Goal: Task Accomplishment & Management: Manage account settings

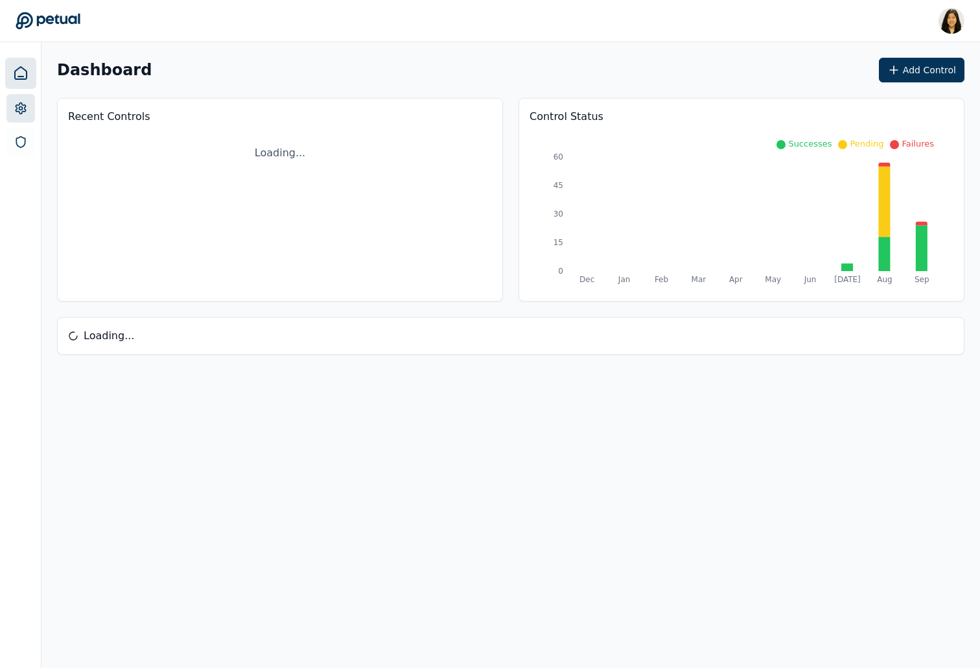
click at [24, 99] on link at bounding box center [20, 108] width 29 height 29
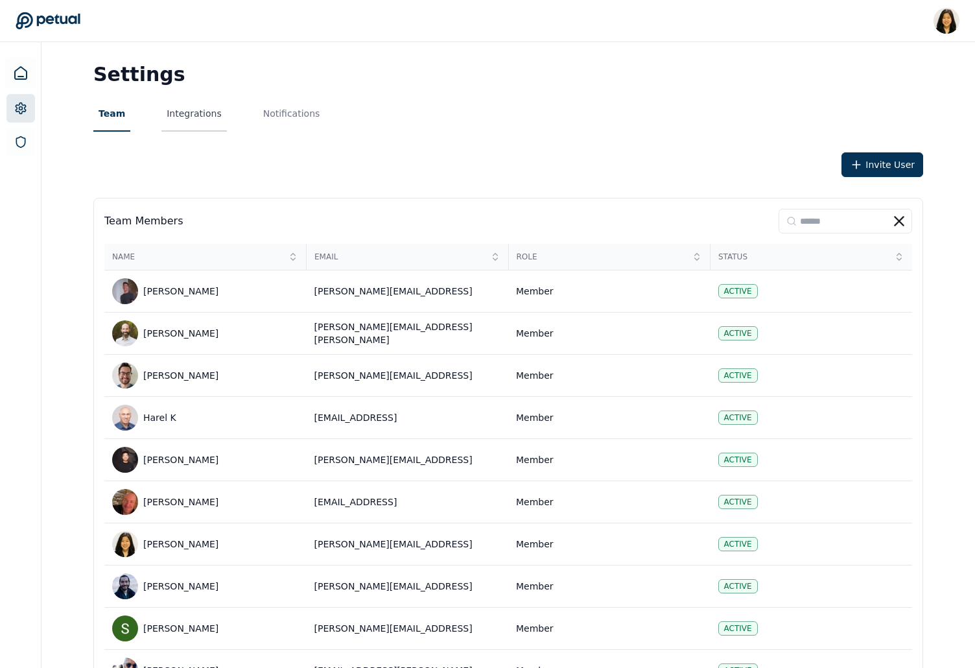
click at [178, 112] on button "Integrations" at bounding box center [193, 114] width 65 height 35
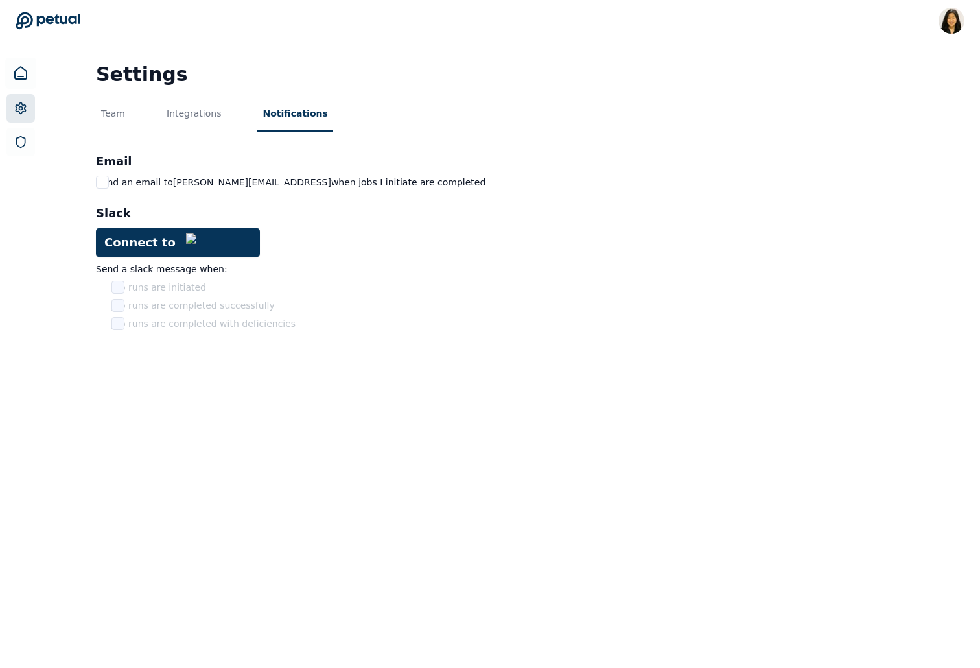
click at [287, 113] on button "Notifications" at bounding box center [294, 114] width 75 height 35
click at [130, 112] on div "Team Integrations Notifications" at bounding box center [511, 114] width 830 height 35
click at [194, 115] on button "Integrations" at bounding box center [193, 114] width 65 height 35
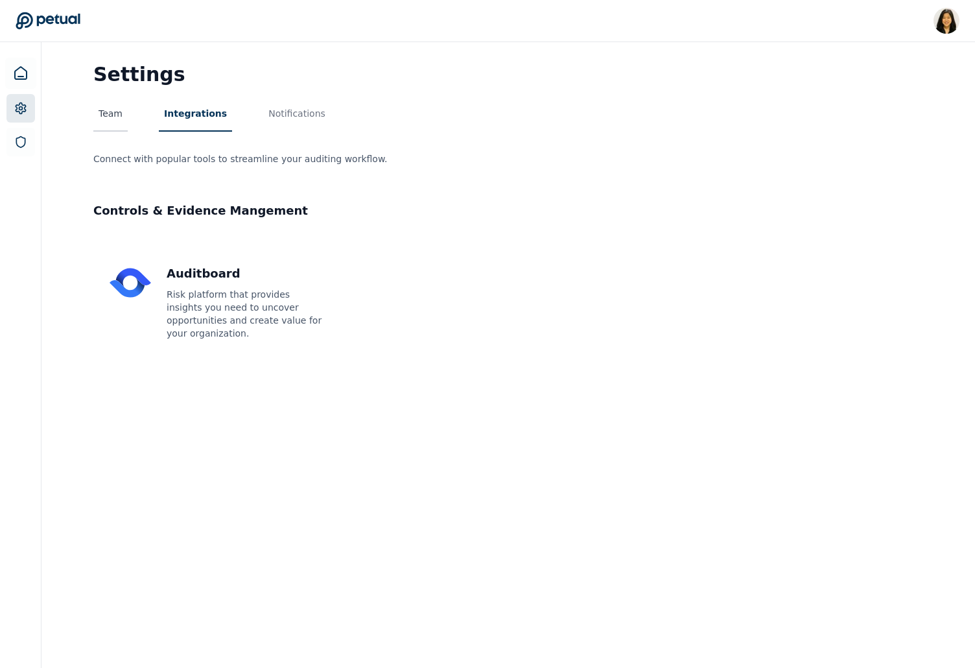
click at [104, 123] on button "Team" at bounding box center [110, 114] width 34 height 35
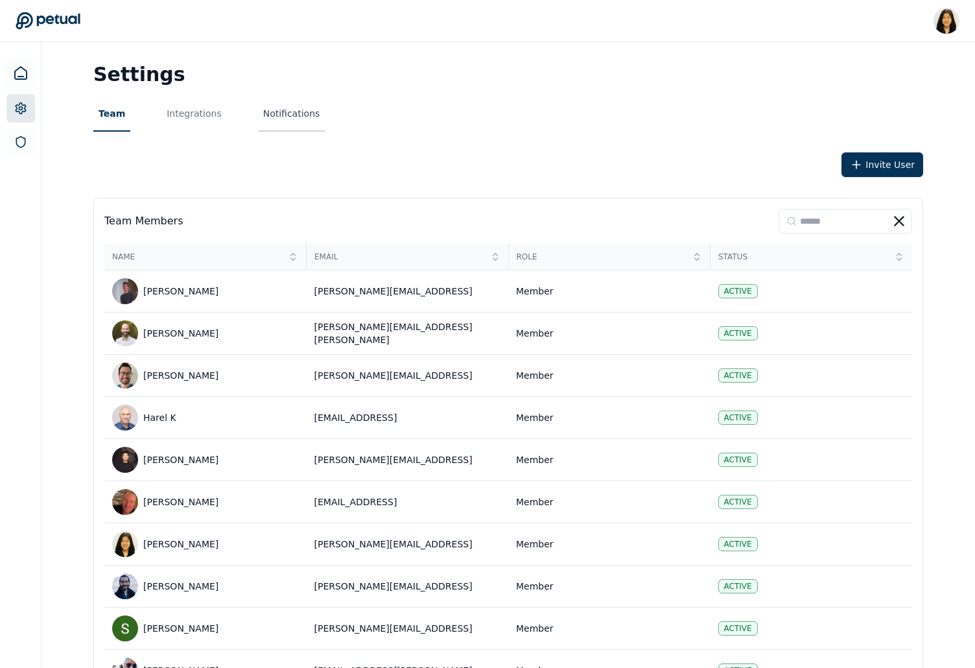
click at [291, 106] on button "Notifications" at bounding box center [291, 114] width 67 height 35
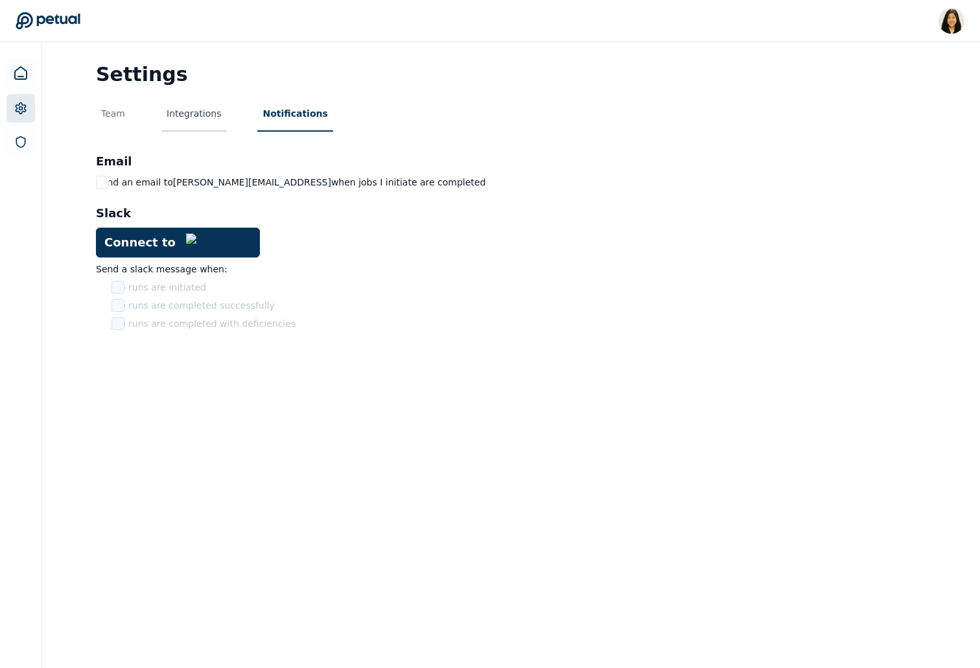
click at [202, 117] on button "Integrations" at bounding box center [193, 114] width 65 height 35
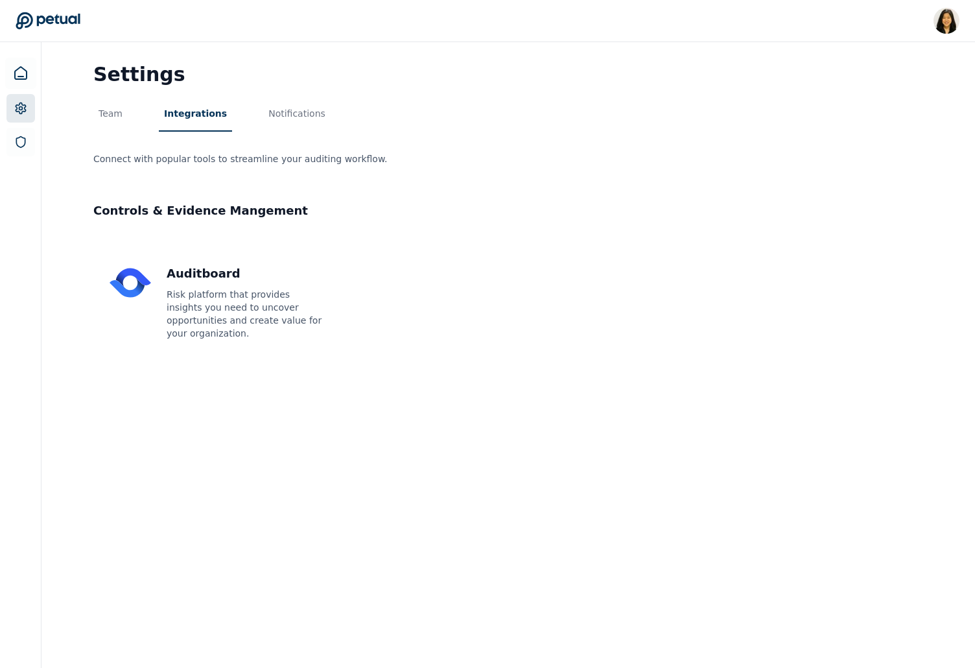
click at [137, 117] on div "Team Integrations Notifications" at bounding box center [508, 114] width 830 height 35
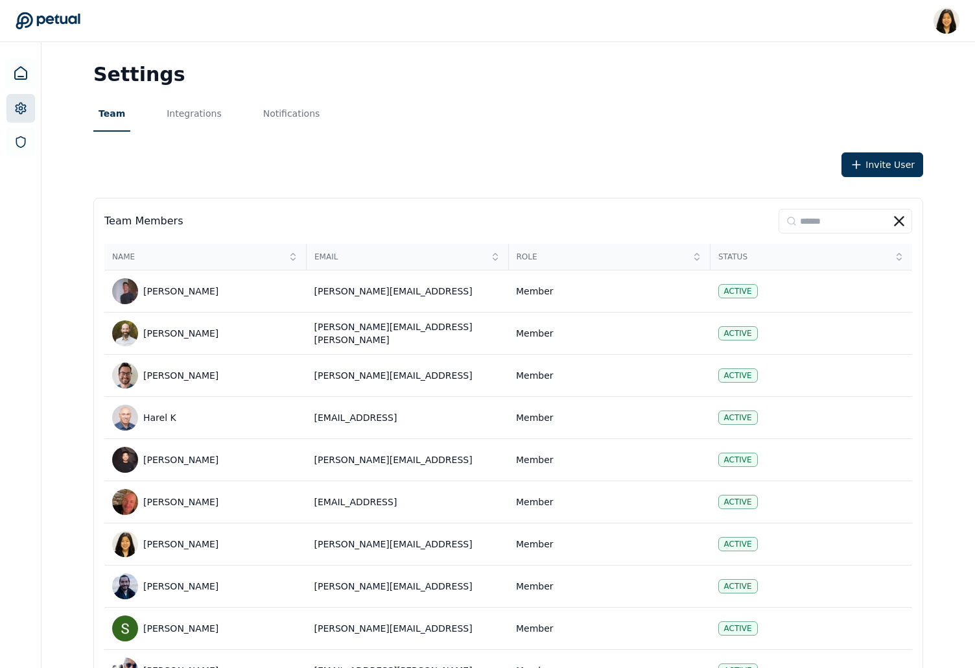
click at [119, 118] on button "Team" at bounding box center [111, 114] width 37 height 35
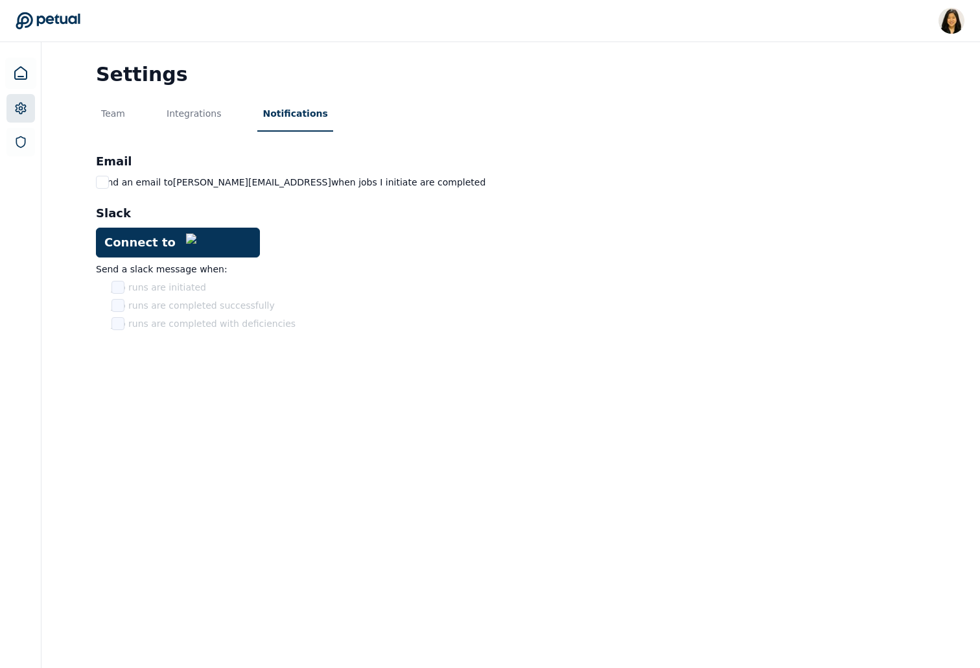
click at [288, 115] on button "Notifications" at bounding box center [294, 114] width 75 height 35
click at [18, 77] on icon at bounding box center [21, 73] width 16 height 16
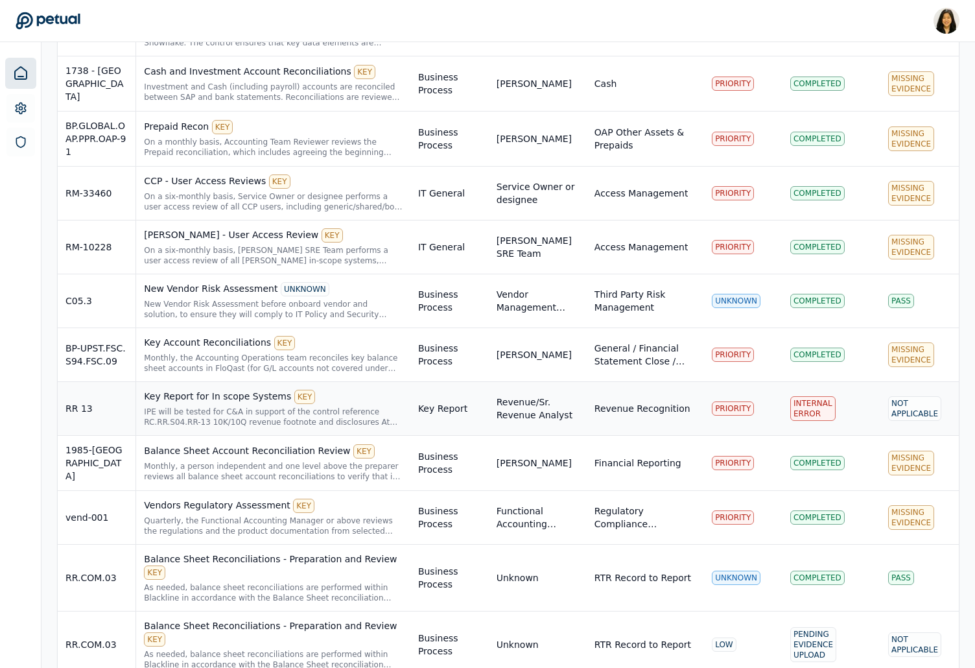
scroll to position [1145, 0]
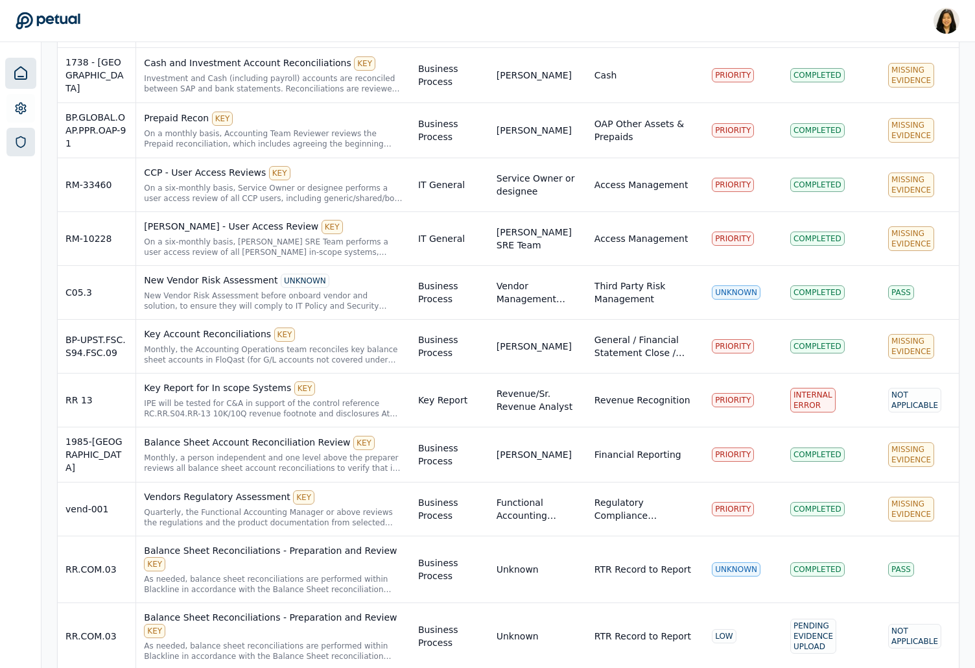
click at [12, 143] on link at bounding box center [20, 142] width 29 height 29
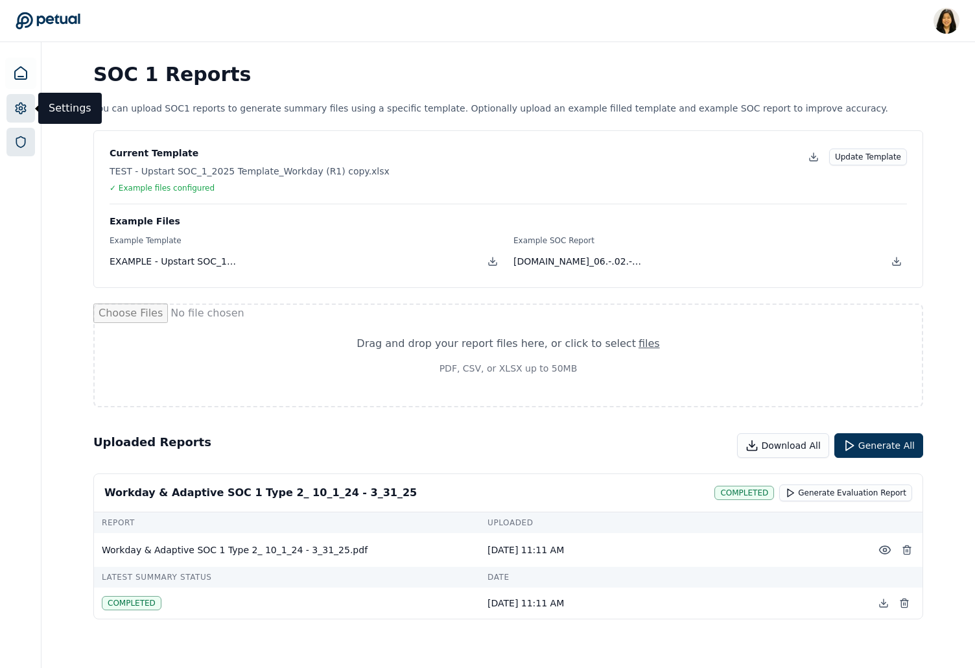
click at [21, 102] on icon at bounding box center [20, 108] width 13 height 13
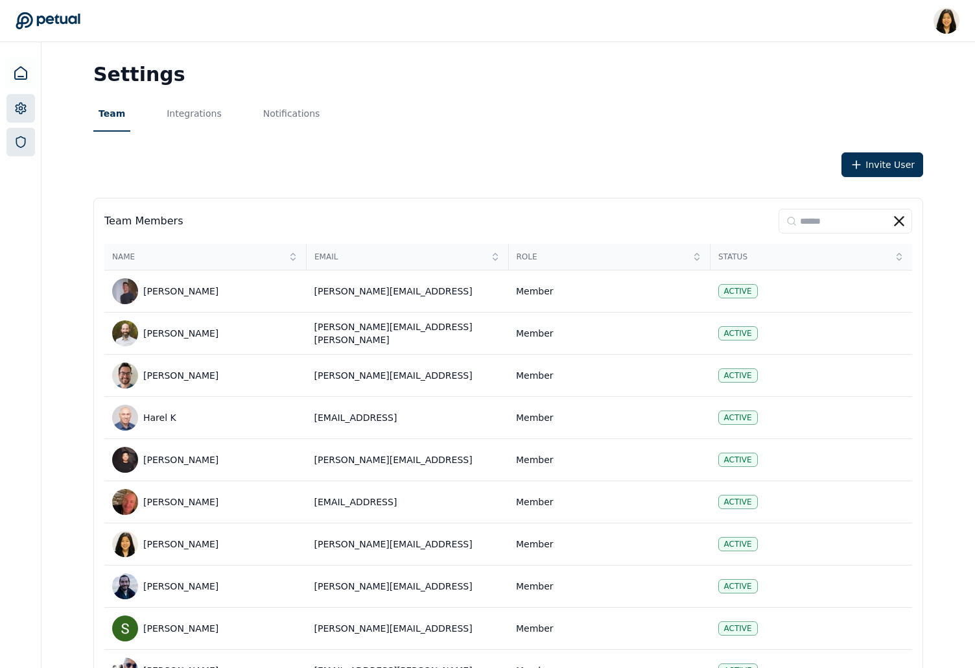
click at [29, 145] on link at bounding box center [20, 142] width 29 height 29
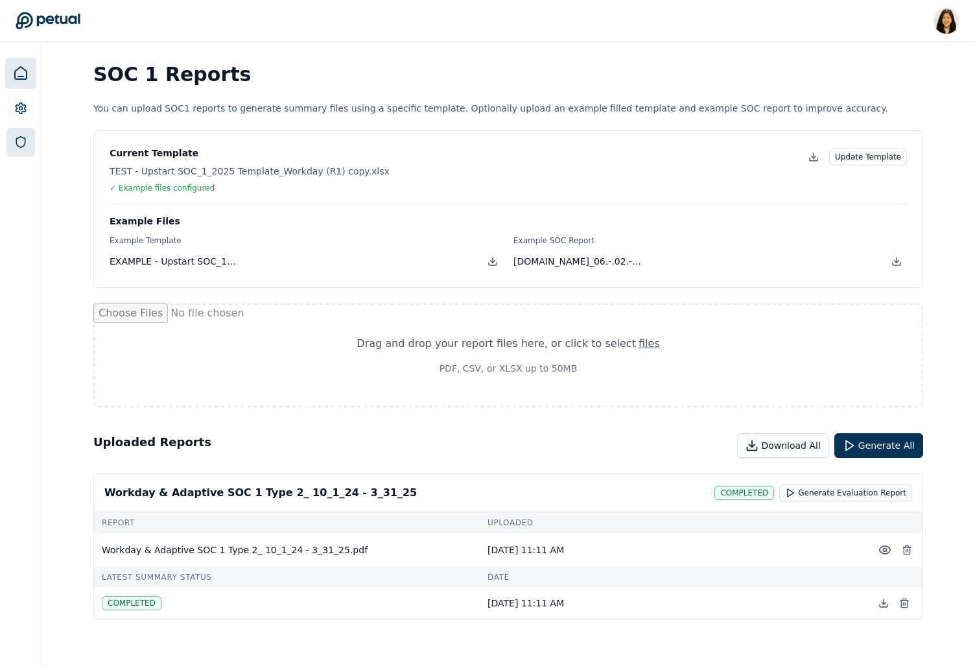
click at [17, 77] on icon at bounding box center [21, 73] width 16 height 16
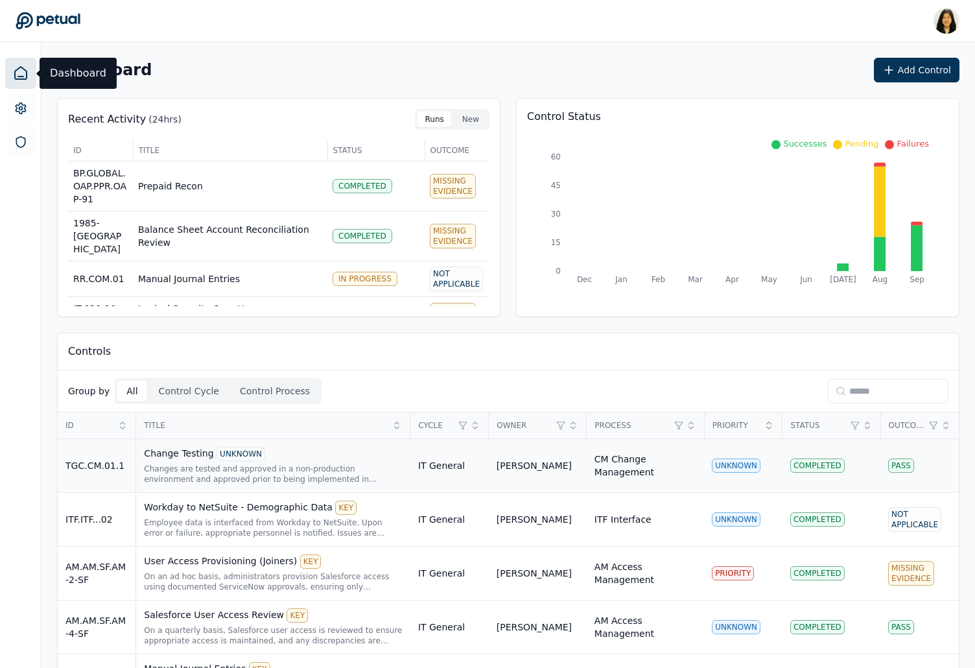
click at [588, 485] on td "CM Change Management" at bounding box center [645, 466] width 117 height 54
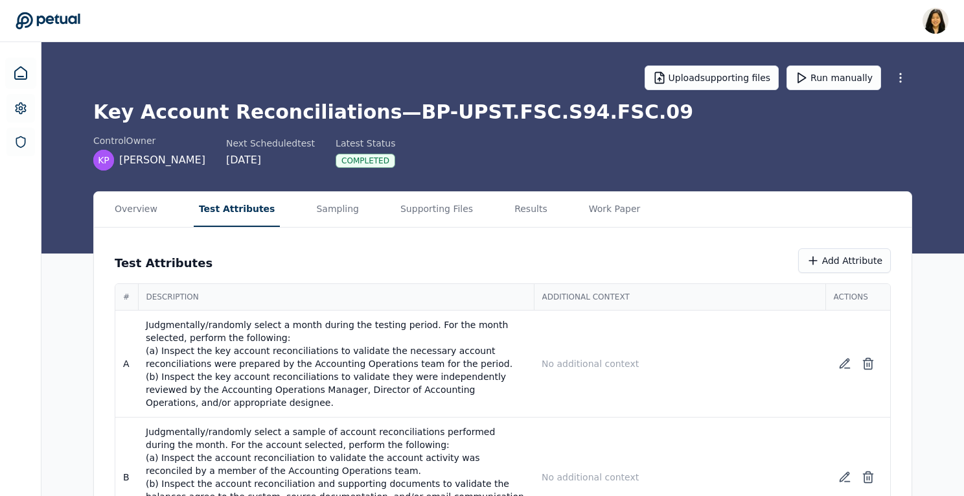
scroll to position [104, 0]
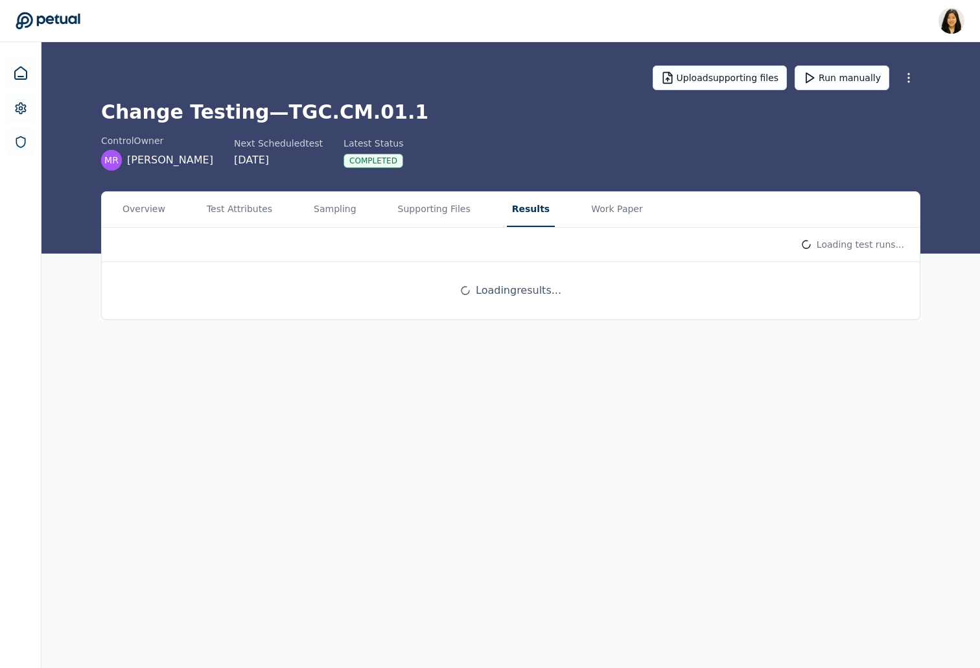
click at [516, 211] on button "Results" at bounding box center [531, 209] width 48 height 35
